Goal: Navigation & Orientation: Find specific page/section

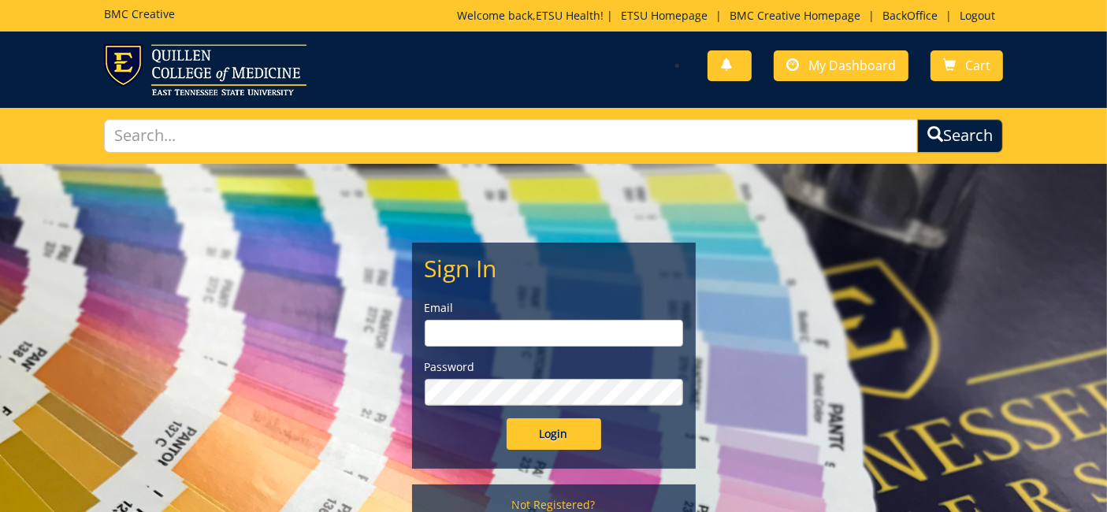
type input "etsuhealthprojects@etsu.edu"
click at [547, 432] on input "Login" at bounding box center [553, 434] width 95 height 32
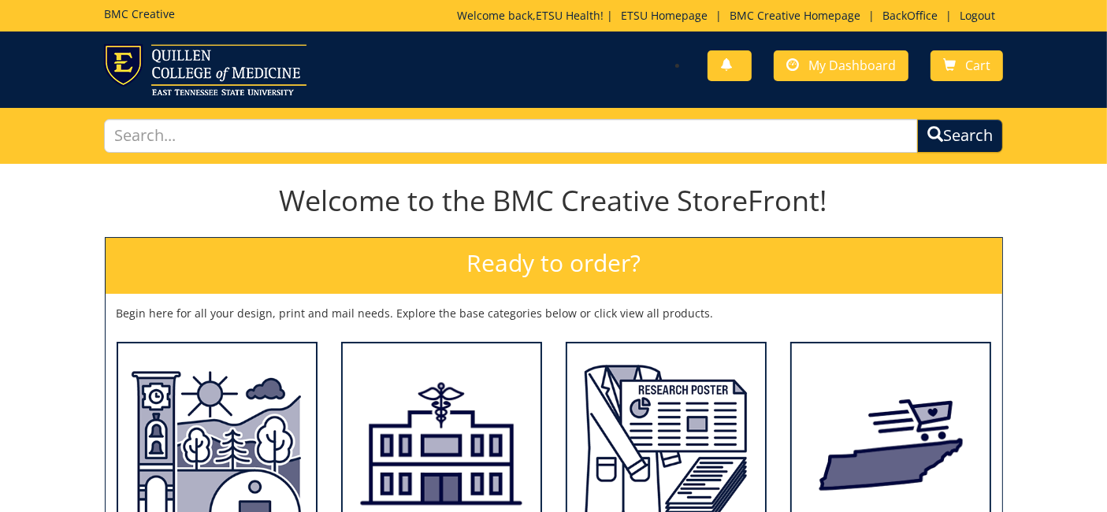
click at [911, 6] on div "BMC Creative Welcome back, ETSU Health ! | ETSU Homepage | BMC Creative Homepag…" at bounding box center [553, 16] width 922 height 32
click at [908, 10] on link "BackOffice" at bounding box center [909, 15] width 71 height 15
